Goal: Task Accomplishment & Management: Manage account settings

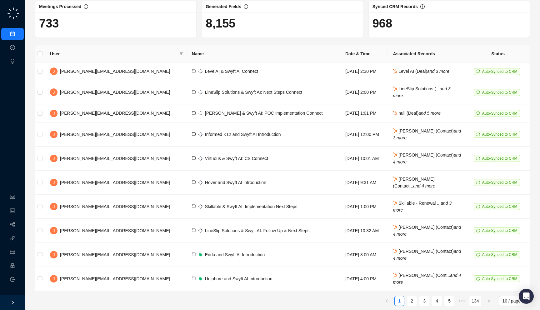
scroll to position [51, 0]
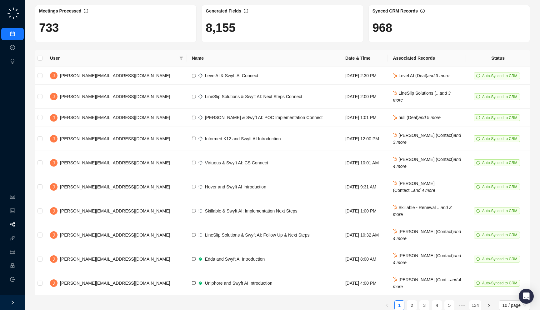
click at [18, 226] on link "Workflows" at bounding box center [28, 224] width 20 height 5
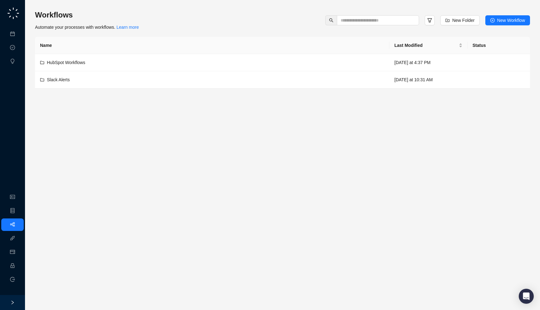
click at [170, 32] on div "Workflows Automate your processes with workflows. Learn more New Folder New Wor…" at bounding box center [282, 49] width 495 height 78
drag, startPoint x: 196, startPoint y: 28, endPoint x: 193, endPoint y: 30, distance: 3.4
click at [193, 30] on div "Workflows Automate your processes with workflows. Learn more New Folder New Wor…" at bounding box center [282, 20] width 495 height 21
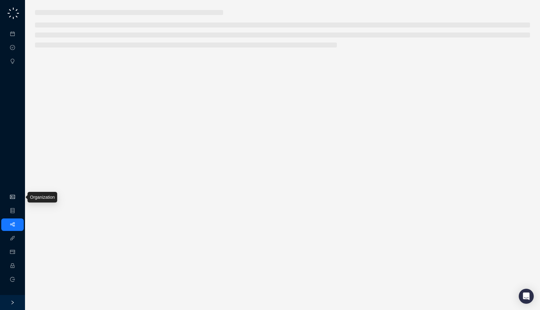
click at [18, 195] on link "Organization" at bounding box center [30, 197] width 25 height 5
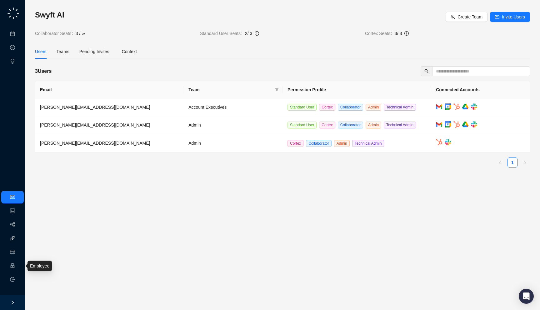
click at [18, 241] on link "Integrations" at bounding box center [29, 238] width 23 height 5
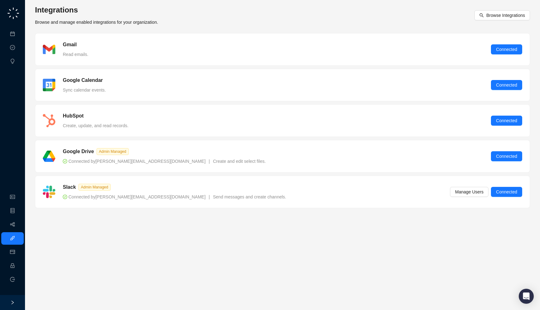
drag, startPoint x: 268, startPoint y: 194, endPoint x: 256, endPoint y: 218, distance: 27.1
click at [256, 218] on main "Integrations Browse and manage enabled integrations for your organization. Brow…" at bounding box center [282, 155] width 495 height 300
